Goal: Find specific page/section

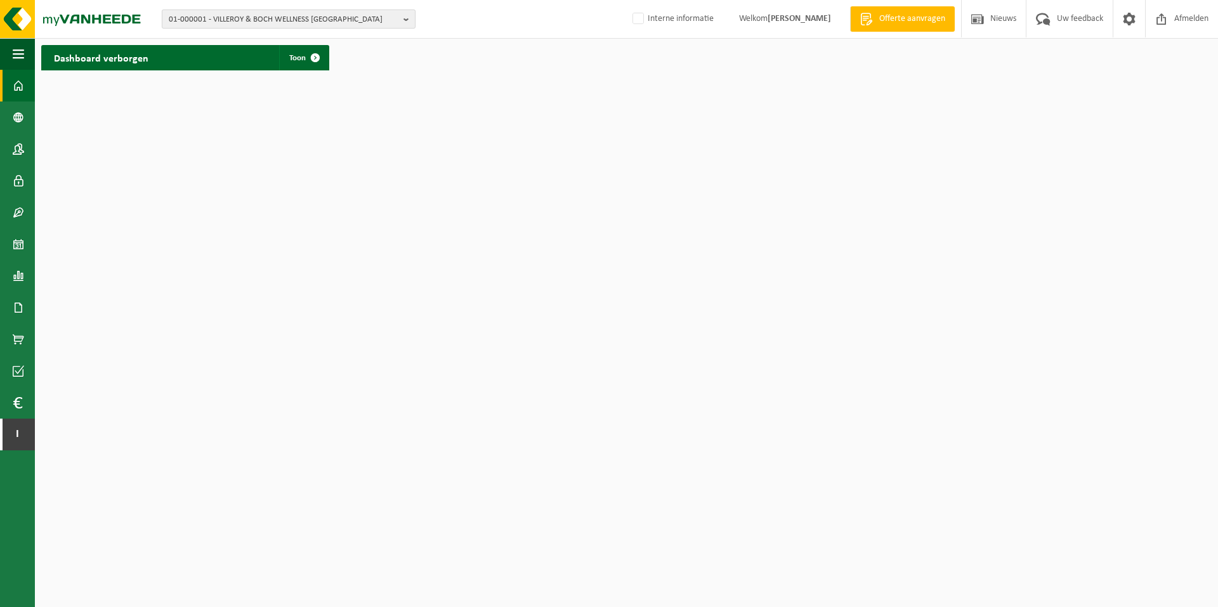
click at [216, 18] on span "01-000001 - VILLEROY & BOCH WELLNESS [GEOGRAPHIC_DATA]" at bounding box center [284, 19] width 230 height 19
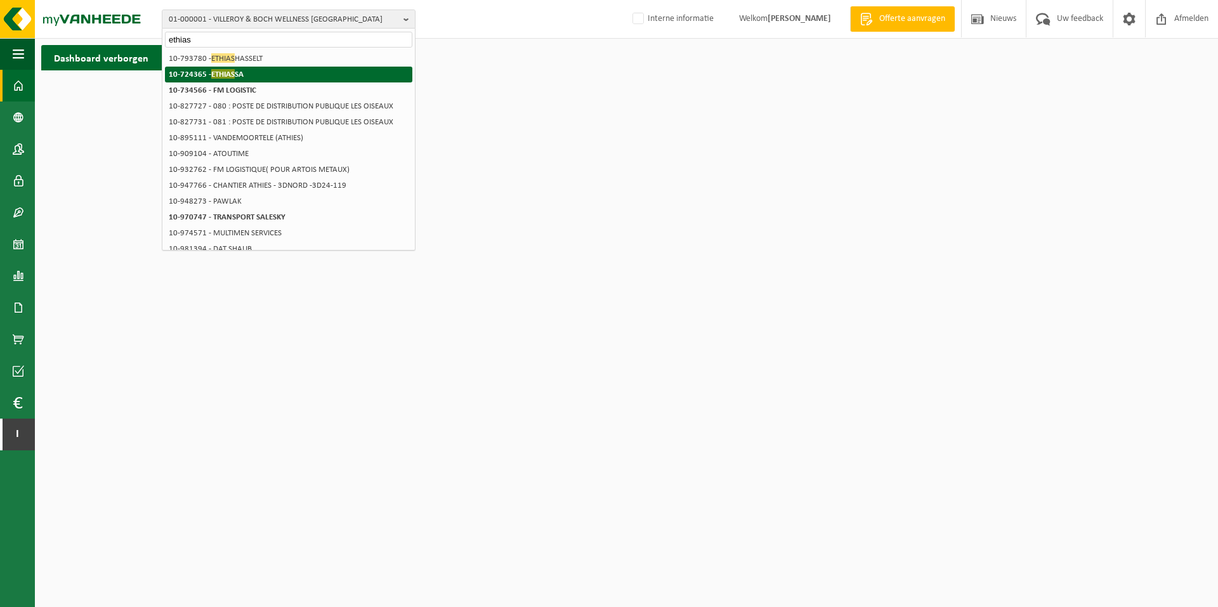
type input "ethias"
click at [261, 70] on li "10-724365 - ETHIAS SA" at bounding box center [288, 75] width 247 height 16
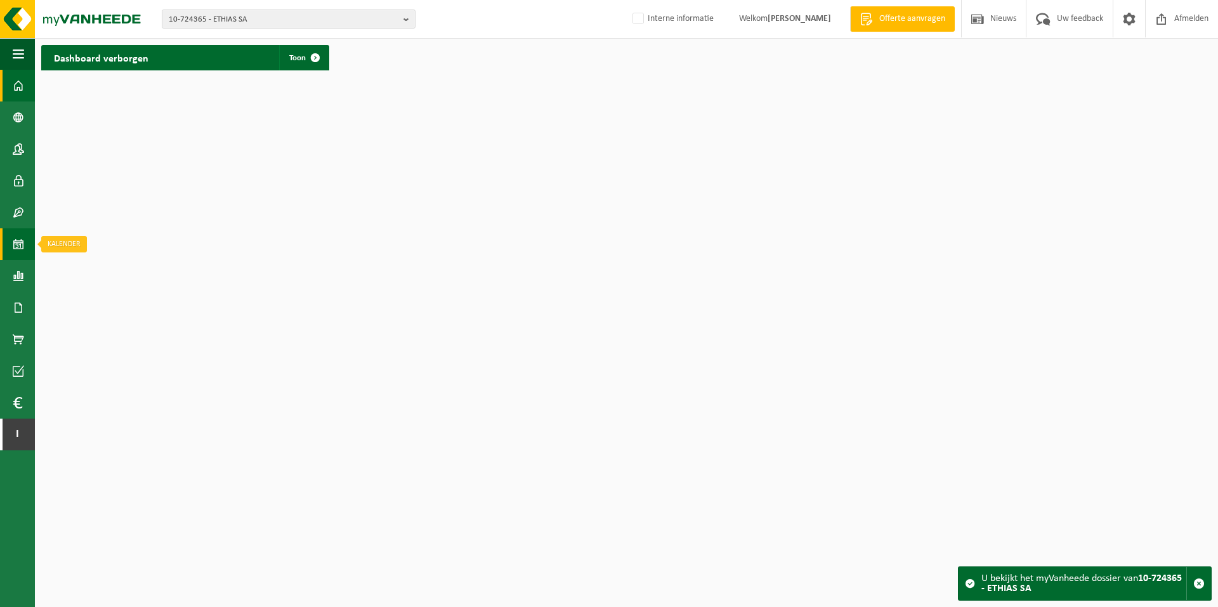
click at [15, 243] on span at bounding box center [18, 244] width 11 height 32
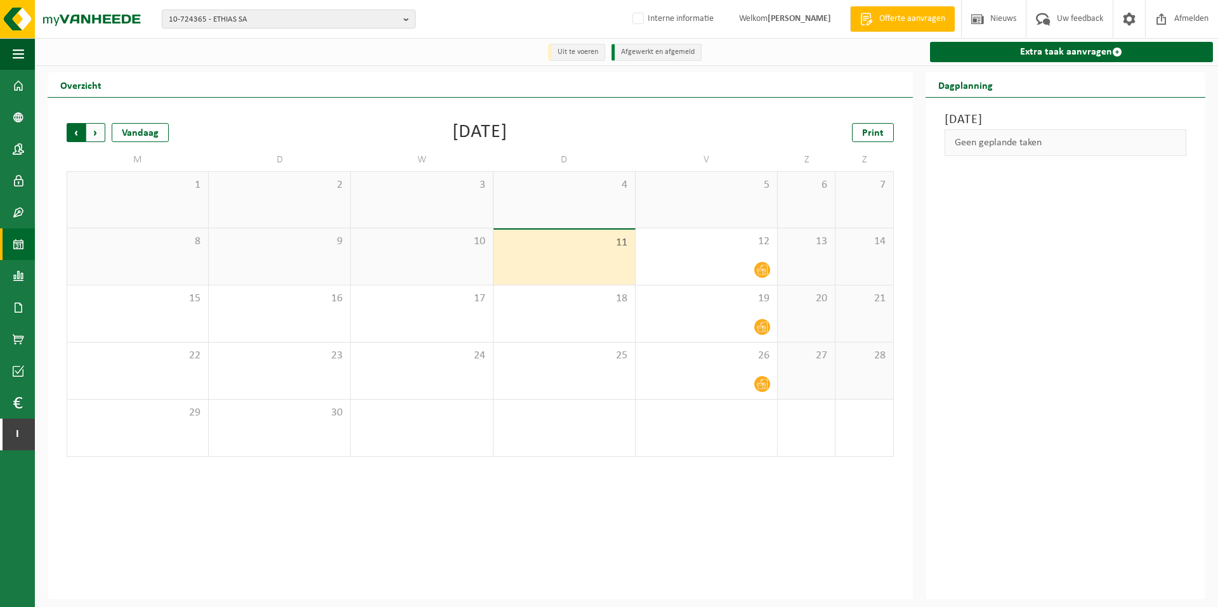
click at [98, 133] on span "Volgende" at bounding box center [95, 132] width 19 height 19
